Goal: Task Accomplishment & Management: Manage account settings

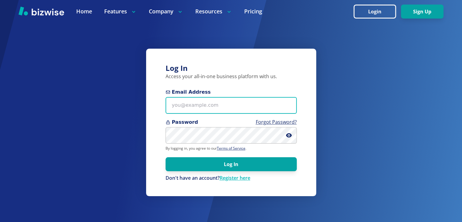
click at [244, 112] on input "Email Address" at bounding box center [231, 105] width 131 height 17
type input "[EMAIL_ADDRESS][DOMAIN_NAME]"
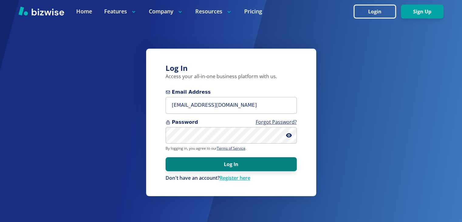
click at [229, 159] on button "Log In" at bounding box center [231, 164] width 131 height 14
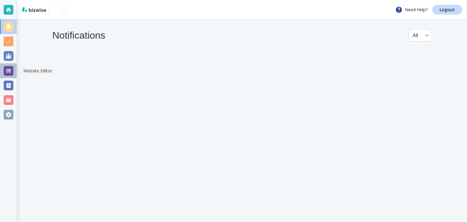
click at [10, 69] on div at bounding box center [9, 71] width 10 height 10
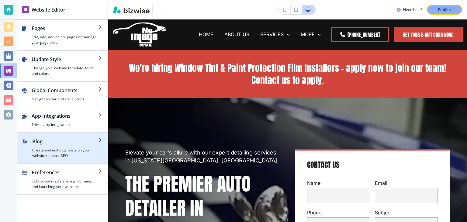
click at [52, 143] on h2 "Blog" at bounding box center [65, 141] width 66 height 7
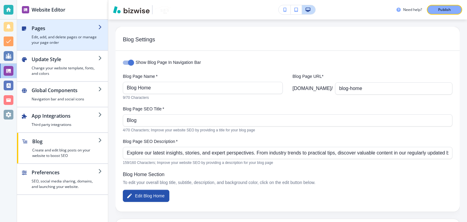
click at [34, 32] on div "button" at bounding box center [65, 33] width 67 height 2
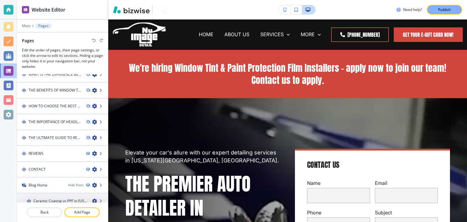
scroll to position [593, 0]
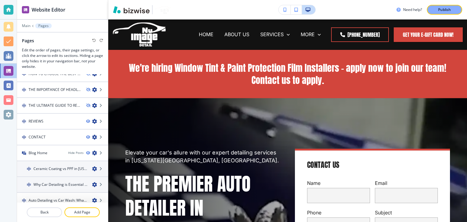
click at [92, 150] on icon "button" at bounding box center [94, 152] width 5 height 5
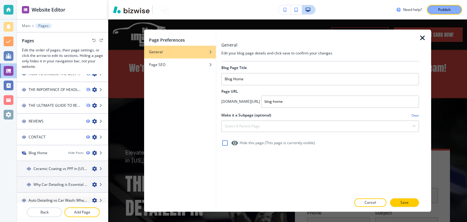
click at [422, 40] on icon "button" at bounding box center [422, 37] width 7 height 7
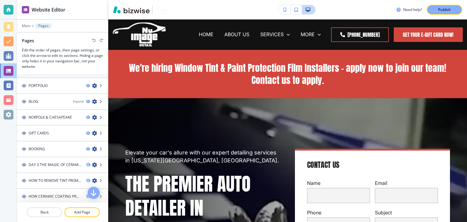
scroll to position [168, 0]
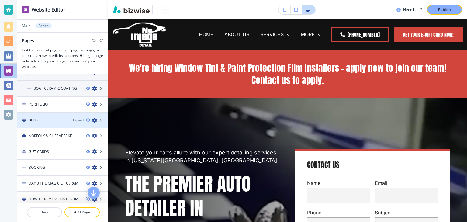
click at [92, 119] on icon "button" at bounding box center [94, 120] width 5 height 5
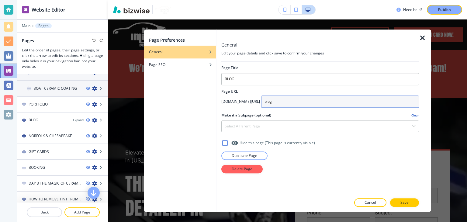
click at [268, 102] on input "blog" at bounding box center [340, 101] width 158 height 12
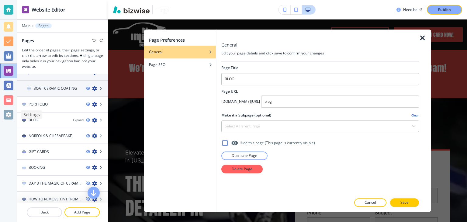
click at [7, 111] on div at bounding box center [9, 115] width 10 height 10
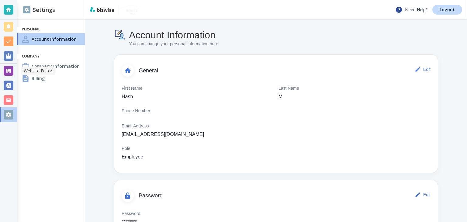
click at [6, 75] on div at bounding box center [9, 71] width 10 height 10
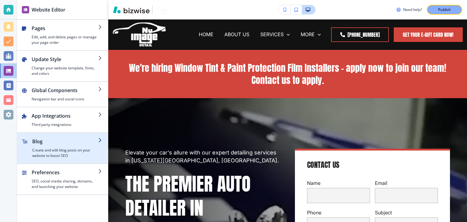
click at [58, 146] on div "button" at bounding box center [65, 146] width 66 height 2
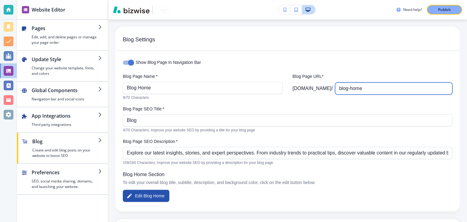
click at [359, 91] on input "blog-home" at bounding box center [393, 89] width 109 height 12
paste input "text"
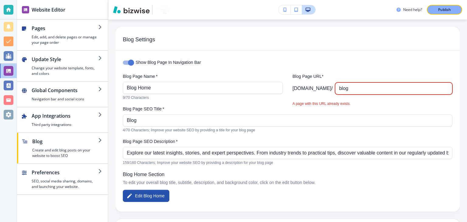
type input "blog"
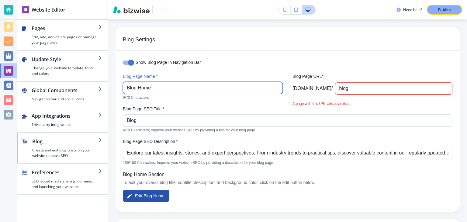
drag, startPoint x: 155, startPoint y: 88, endPoint x: 139, endPoint y: 91, distance: 16.4
click at [139, 91] on input "Blog Home" at bounding box center [203, 88] width 152 height 12
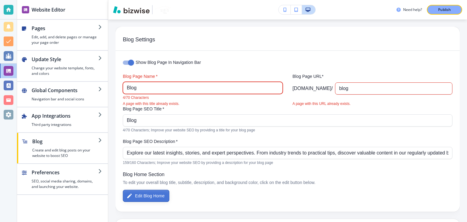
type input "Blog"
click at [152, 195] on button "Edit Blog Home" at bounding box center [146, 196] width 47 height 12
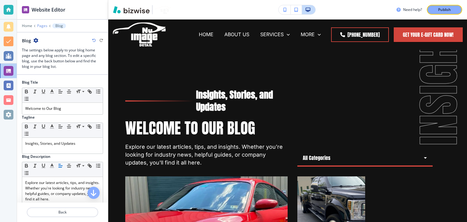
click at [45, 24] on p "Pages" at bounding box center [42, 26] width 10 height 4
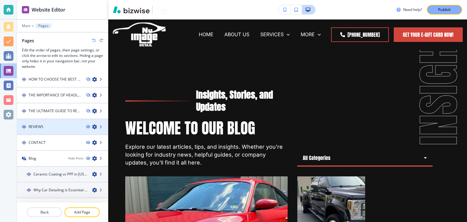
scroll to position [593, 0]
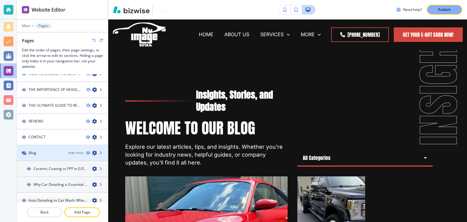
click at [92, 150] on icon "button" at bounding box center [94, 152] width 5 height 5
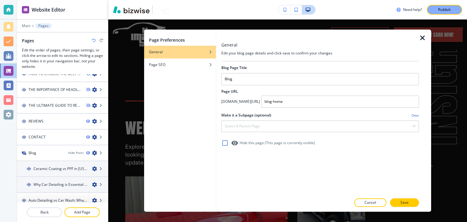
click at [227, 145] on icon at bounding box center [224, 142] width 7 height 7
click at [420, 38] on icon "button" at bounding box center [422, 37] width 7 height 7
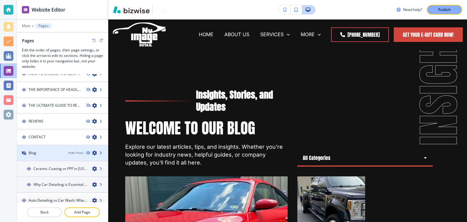
click at [99, 151] on icon at bounding box center [101, 153] width 4 height 4
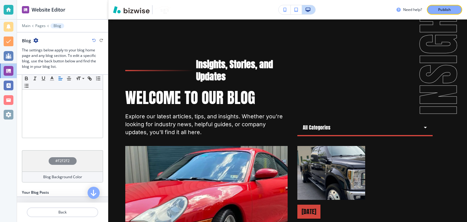
scroll to position [0, 0]
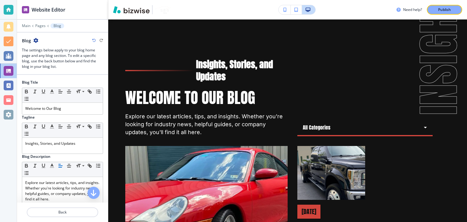
click at [35, 25] on div "Main Pages Blog" at bounding box center [62, 25] width 81 height 5
click at [36, 40] on icon "button" at bounding box center [35, 40] width 5 height 5
click at [52, 60] on p "Blog Settings" at bounding box center [52, 61] width 31 height 5
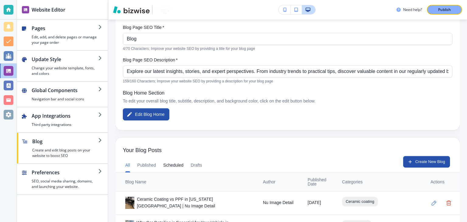
scroll to position [126, 0]
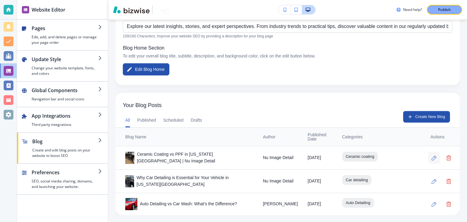
click at [431, 158] on icon "button" at bounding box center [433, 157] width 5 height 5
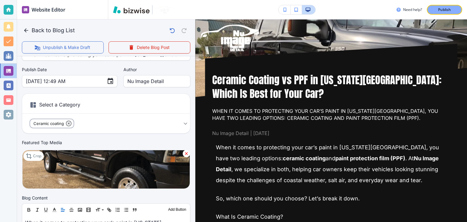
scroll to position [0, 0]
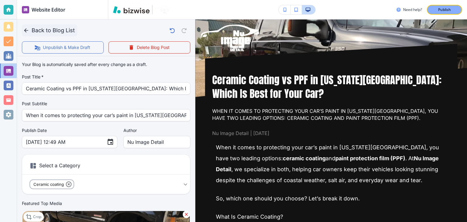
click at [25, 29] on icon "button" at bounding box center [26, 30] width 6 height 6
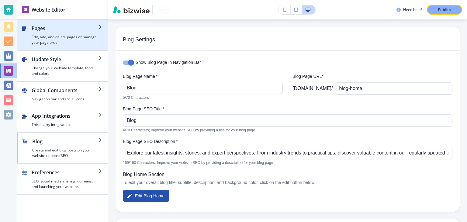
click at [41, 43] on h4 "Edit, add, and delete pages or manage your page order" at bounding box center [65, 39] width 67 height 11
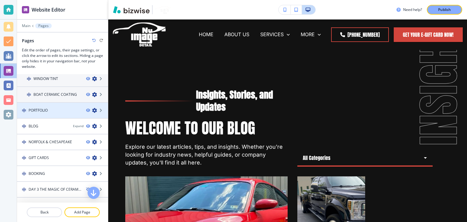
scroll to position [182, 0]
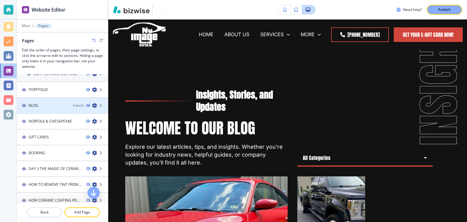
click at [94, 104] on div "Expand" at bounding box center [90, 105] width 35 height 5
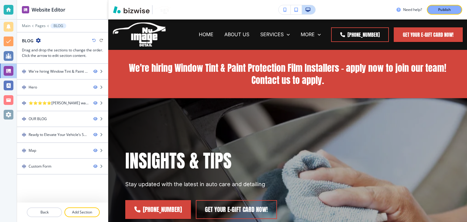
click at [38, 28] on div "Main Pages BLOG" at bounding box center [62, 25] width 81 height 5
click at [38, 26] on p "Pages" at bounding box center [40, 26] width 10 height 4
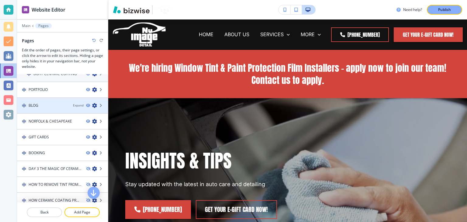
click at [92, 104] on icon "button" at bounding box center [94, 105] width 5 height 5
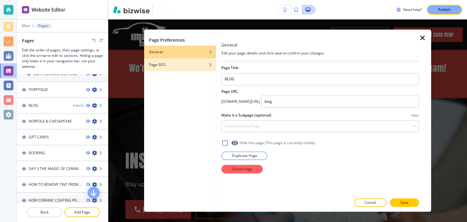
click at [175, 65] on div "Page SEO" at bounding box center [180, 64] width 72 height 5
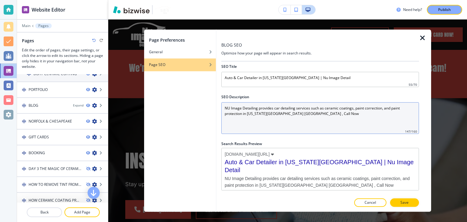
scroll to position [0, 0]
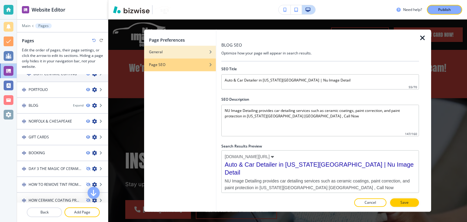
click at [173, 55] on div "button" at bounding box center [180, 57] width 72 height 4
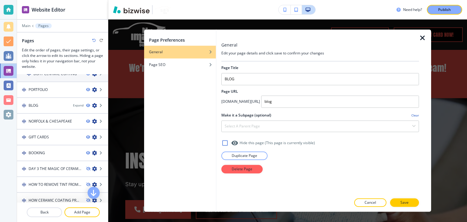
click at [421, 36] on icon "button" at bounding box center [422, 37] width 7 height 7
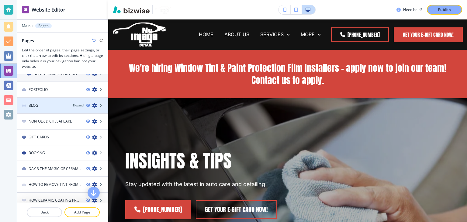
click at [61, 106] on div "BLOG" at bounding box center [42, 105] width 51 height 5
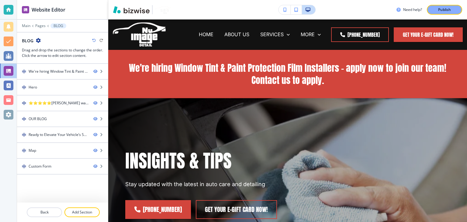
click at [37, 41] on icon "button" at bounding box center [38, 40] width 5 height 5
click at [41, 52] on p "Edit Page Settings" at bounding box center [55, 50] width 31 height 5
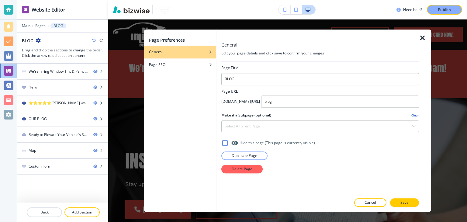
click at [421, 39] on icon "button" at bounding box center [422, 37] width 7 height 7
